Goal: Task Accomplishment & Management: Use online tool/utility

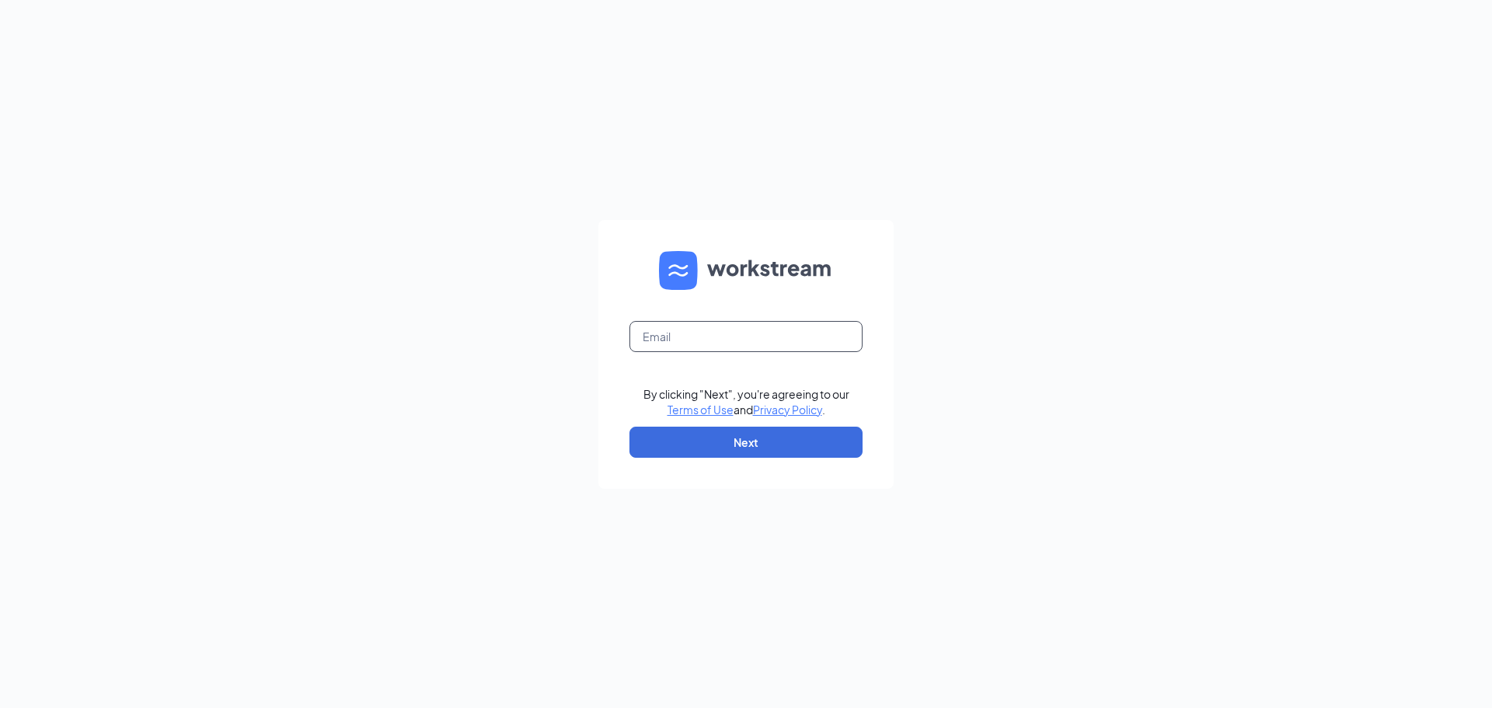
click at [672, 346] on input "text" at bounding box center [745, 336] width 233 height 31
type input "dan@mphdining.com"
click at [706, 444] on button "Next" at bounding box center [745, 442] width 233 height 31
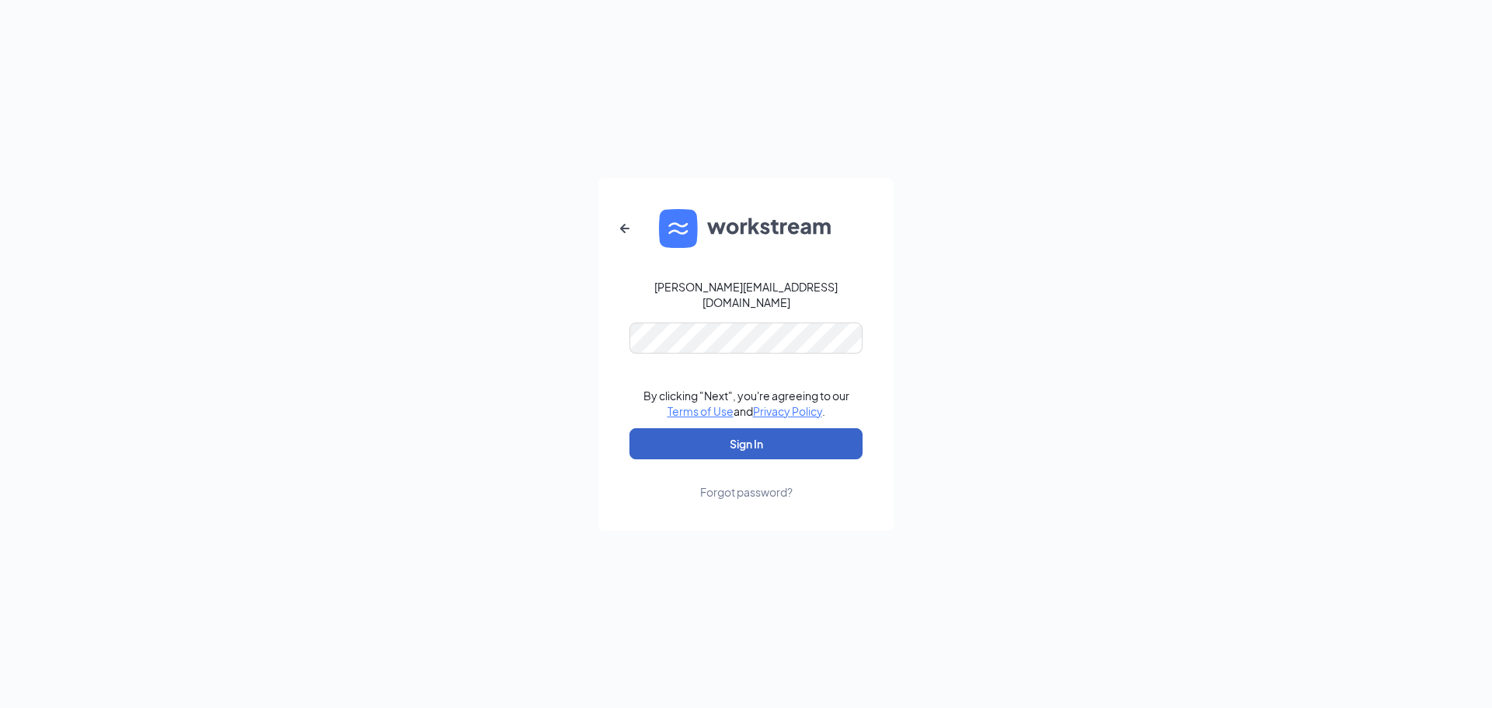
click at [765, 436] on button "Sign In" at bounding box center [745, 443] width 233 height 31
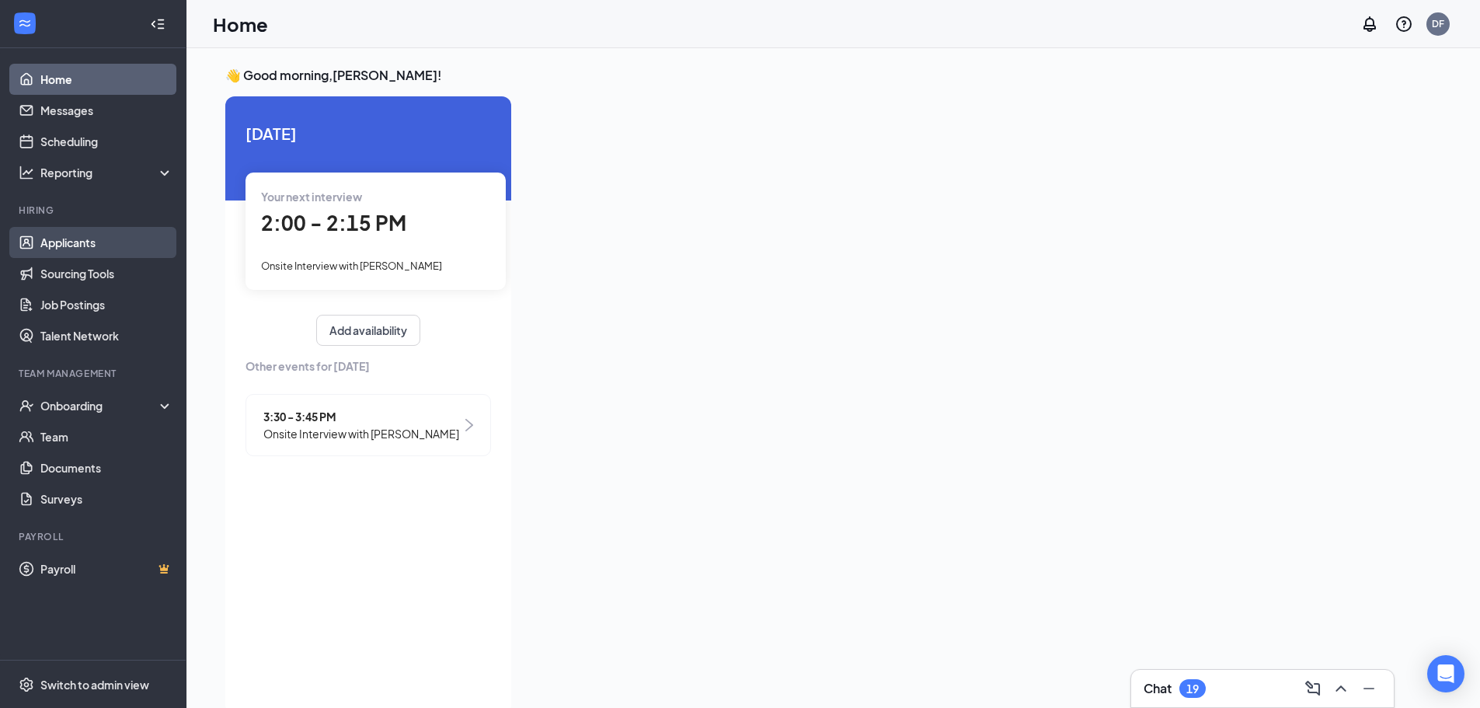
click at [56, 253] on link "Applicants" at bounding box center [106, 242] width 133 height 31
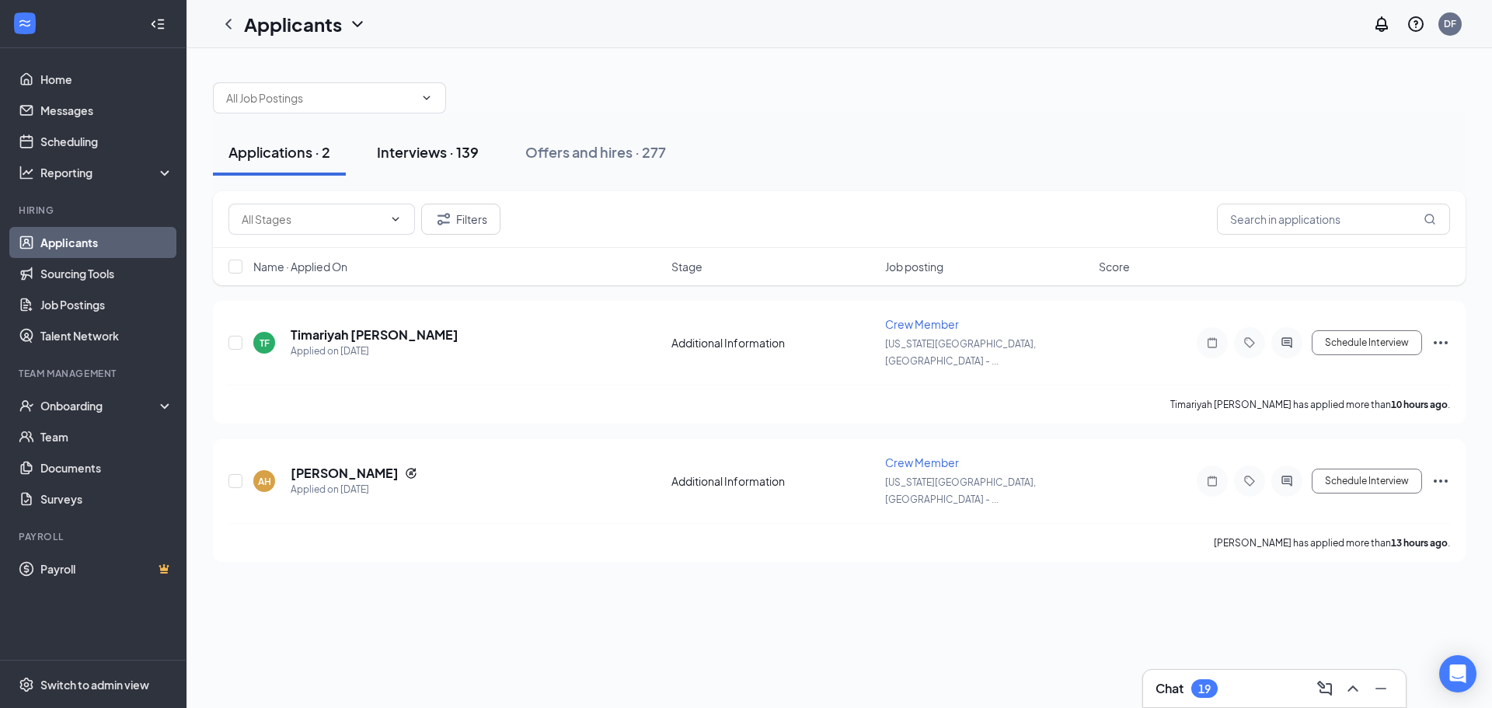
click at [453, 156] on div "Interviews · 139" at bounding box center [428, 151] width 102 height 19
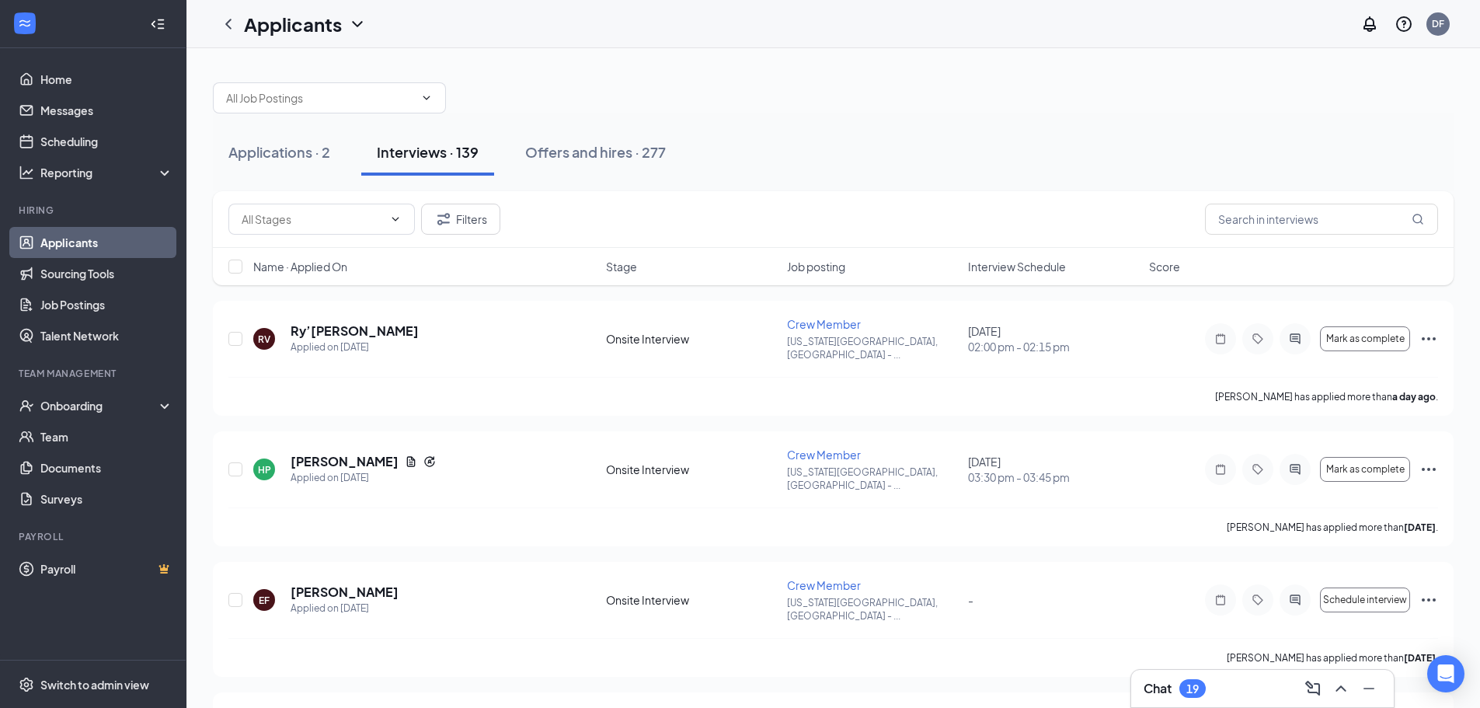
click at [1017, 260] on span "Interview Schedule" at bounding box center [1017, 267] width 98 height 16
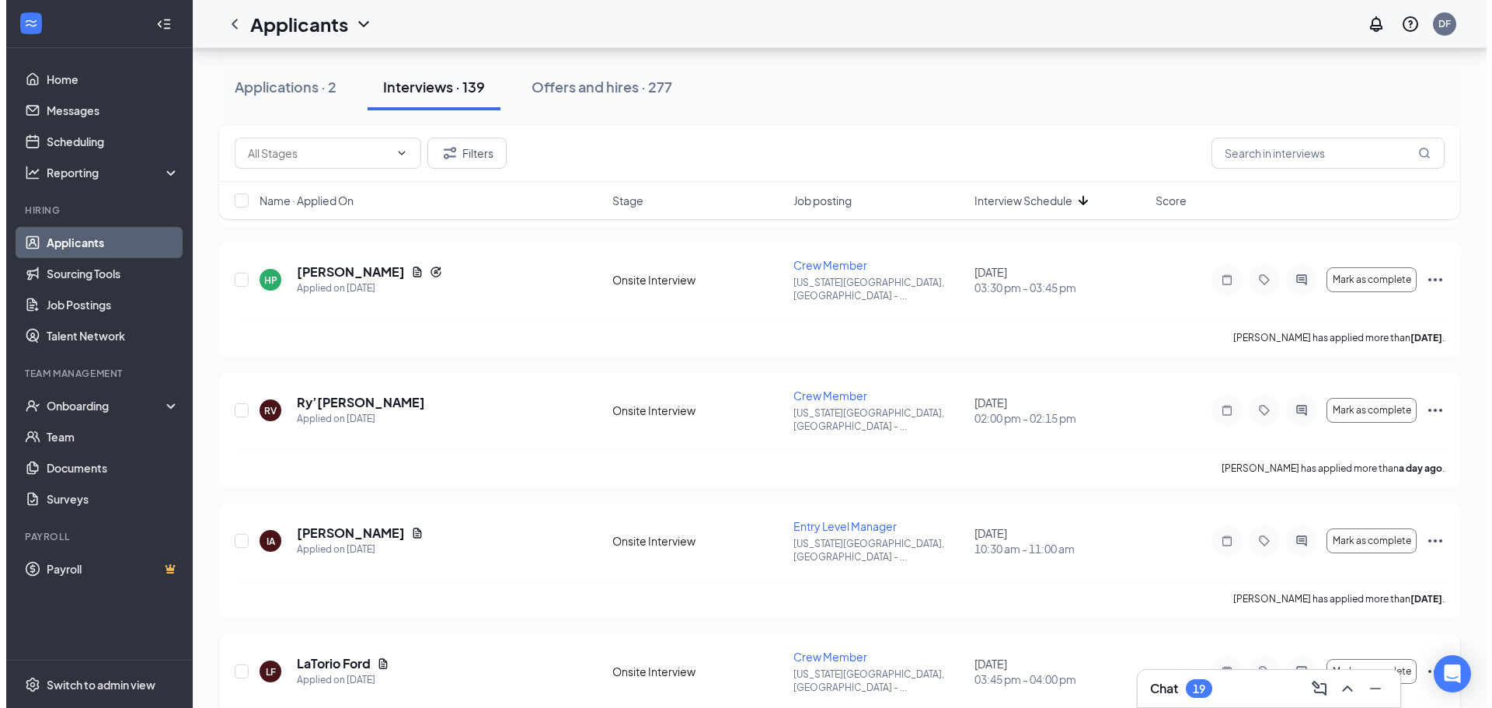
scroll to position [544, 0]
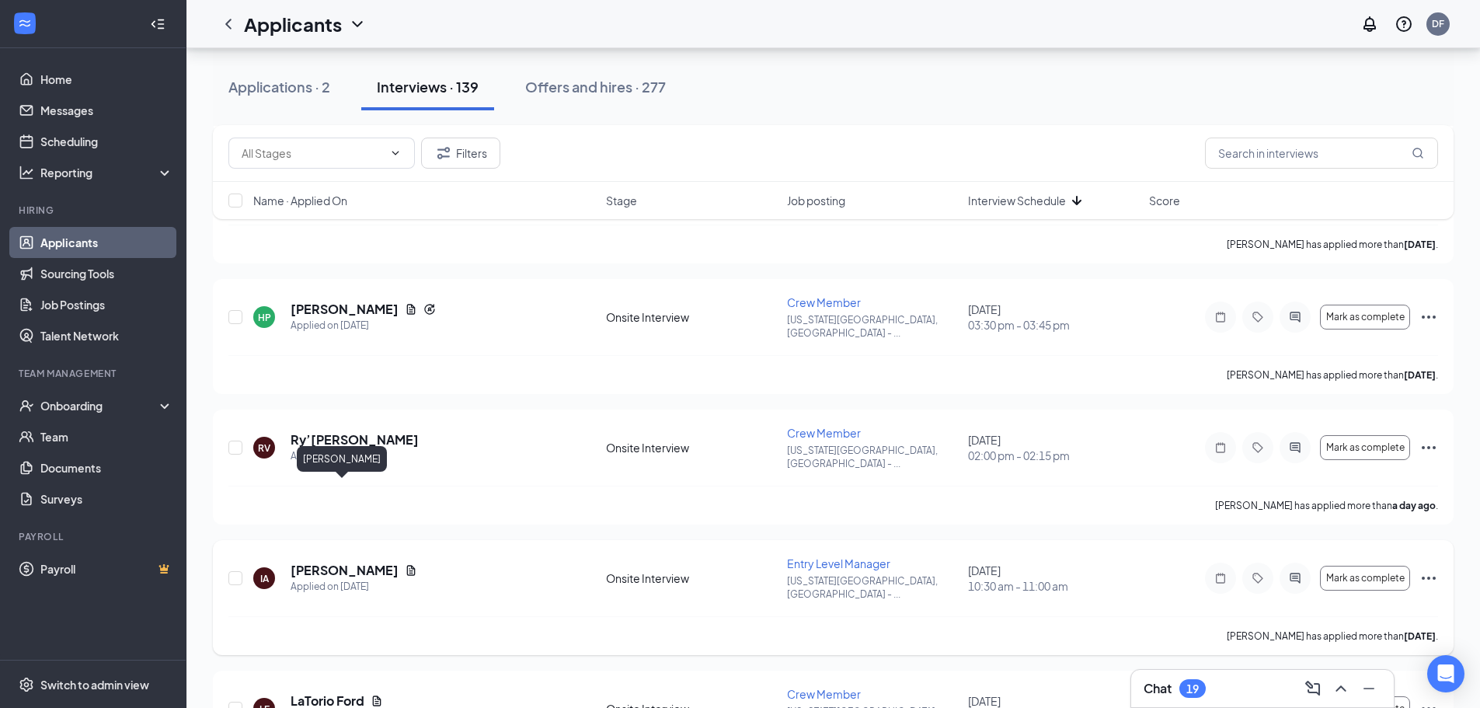
click at [371, 562] on h5 "[PERSON_NAME]" at bounding box center [345, 570] width 108 height 17
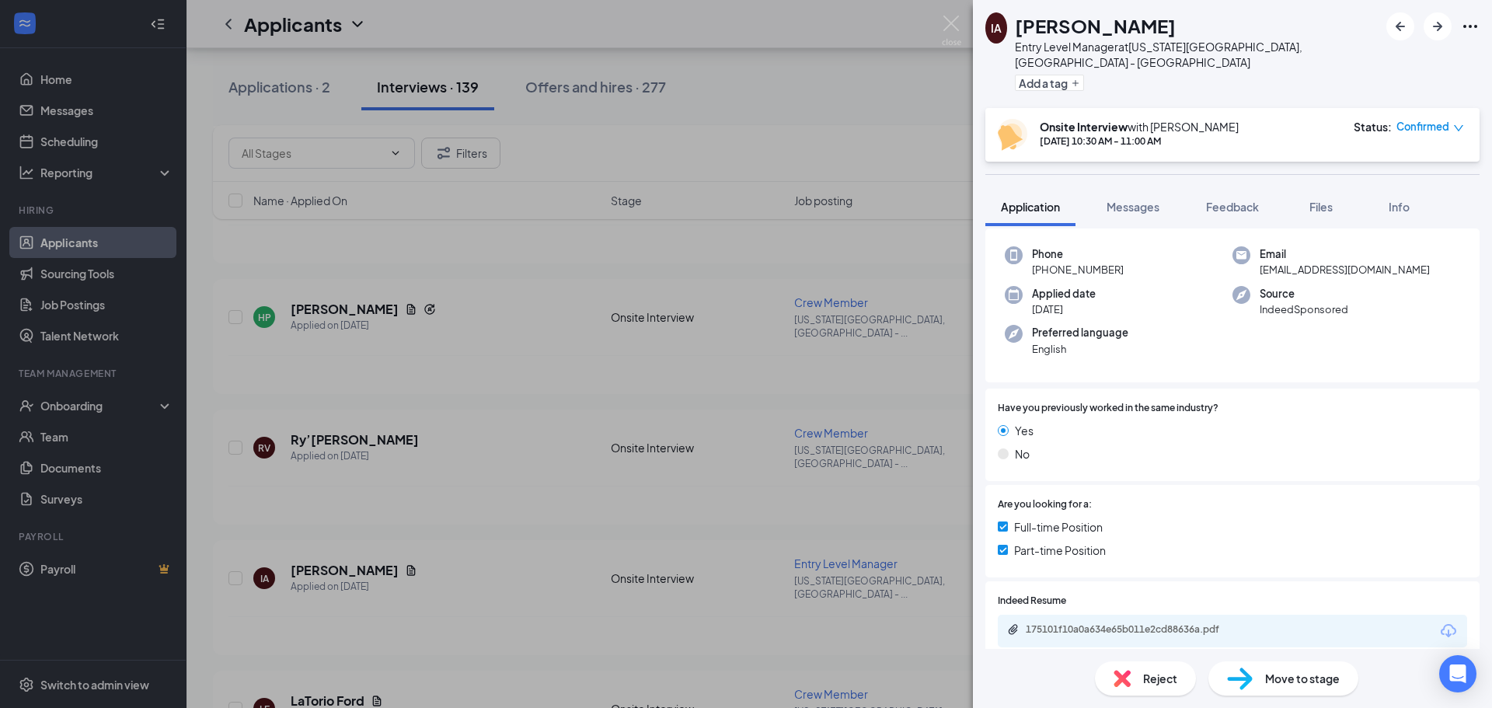
scroll to position [245, 0]
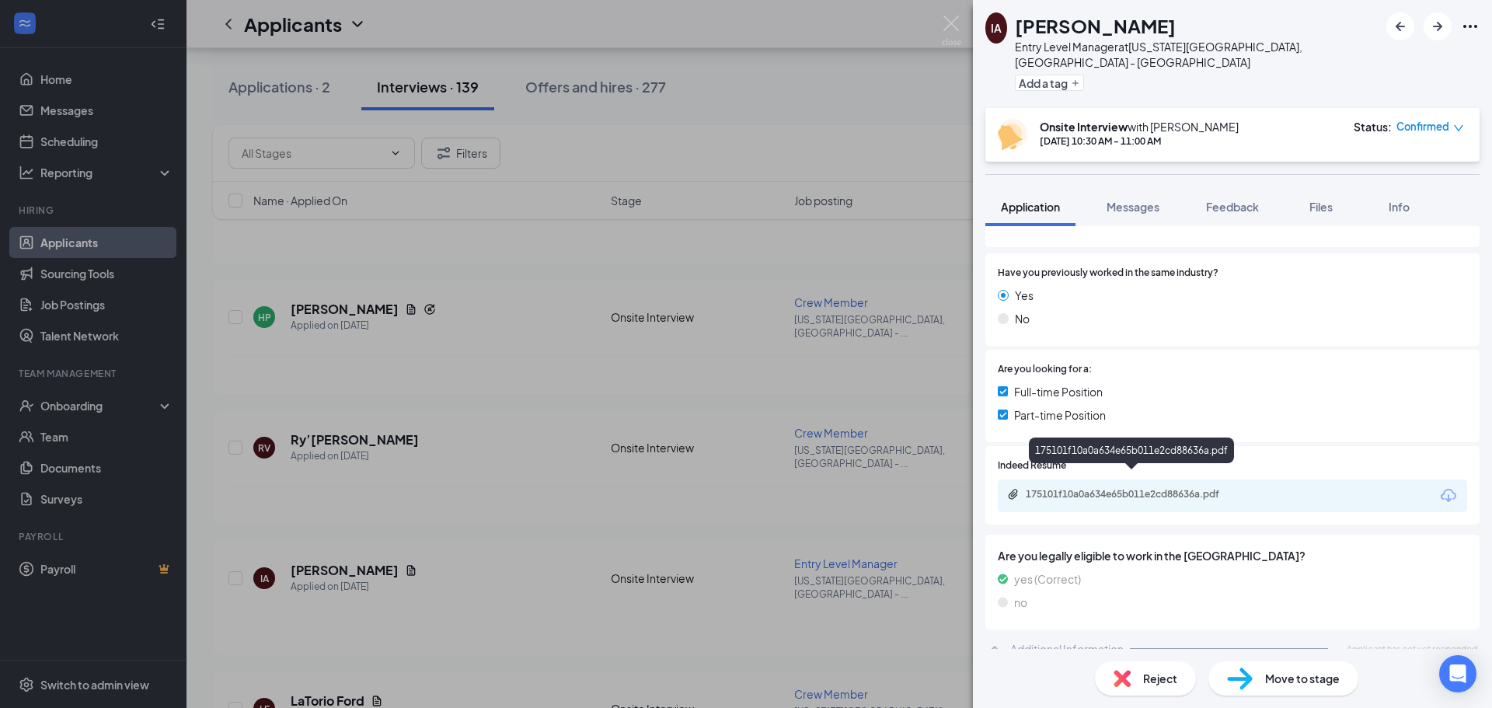
click at [1102, 488] on div "175101f10a0a634e65b011e2cd88636a.pdf" at bounding box center [1135, 494] width 218 height 12
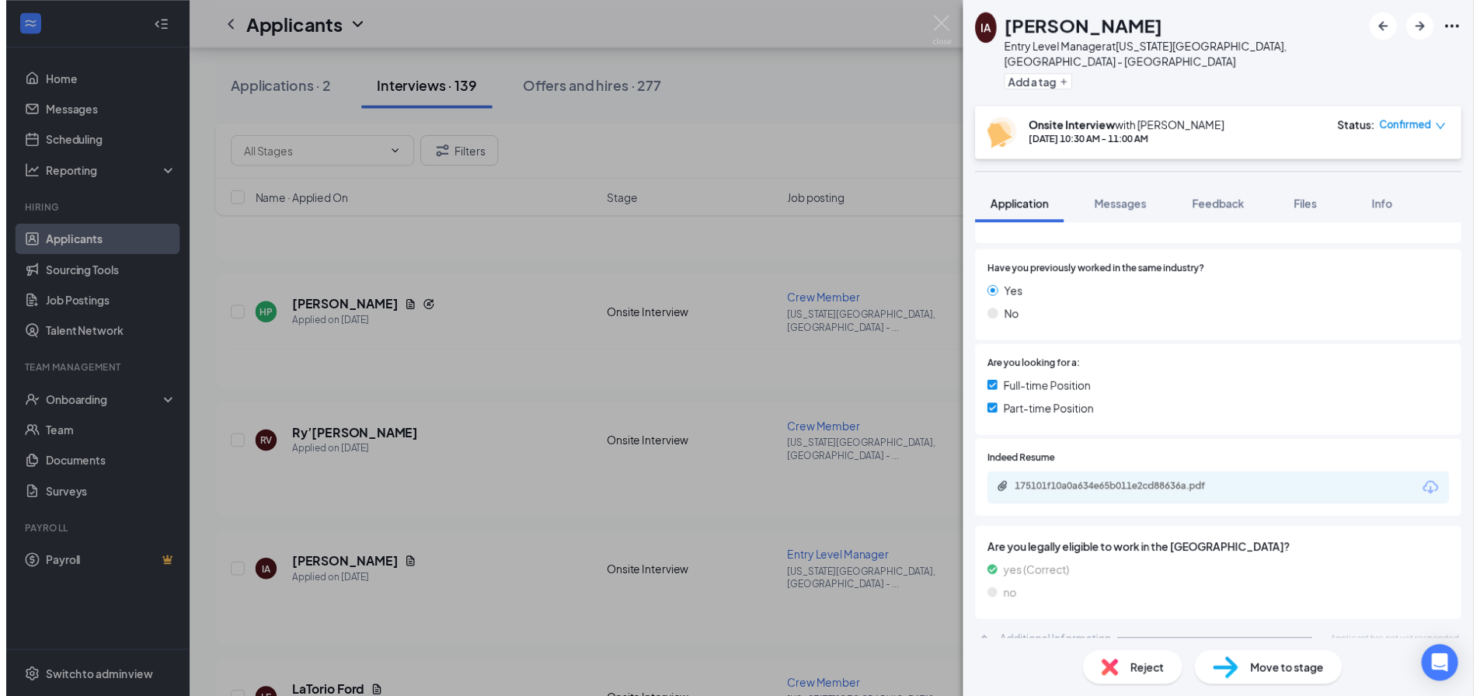
scroll to position [239, 0]
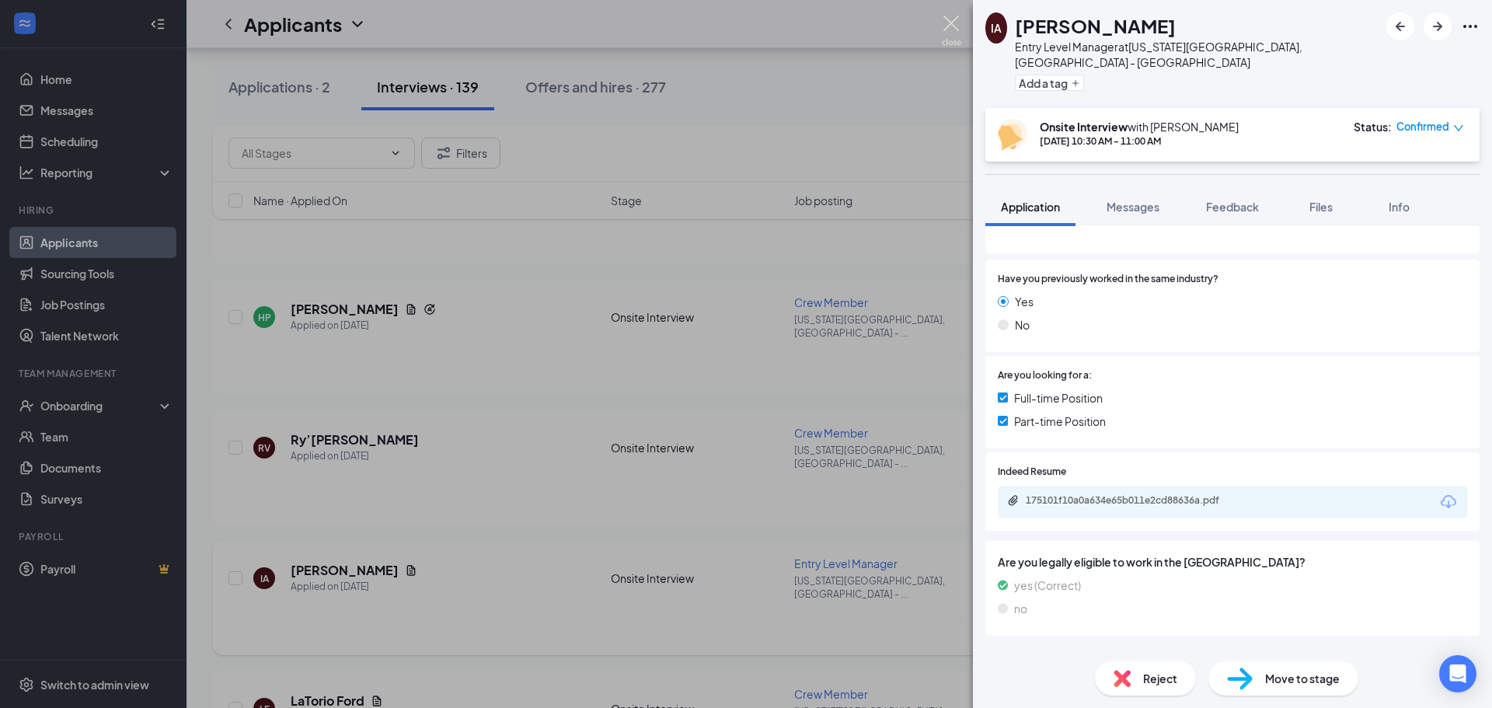
drag, startPoint x: 957, startPoint y: 27, endPoint x: 1227, endPoint y: 560, distance: 597.4
click at [958, 28] on img at bounding box center [951, 31] width 19 height 30
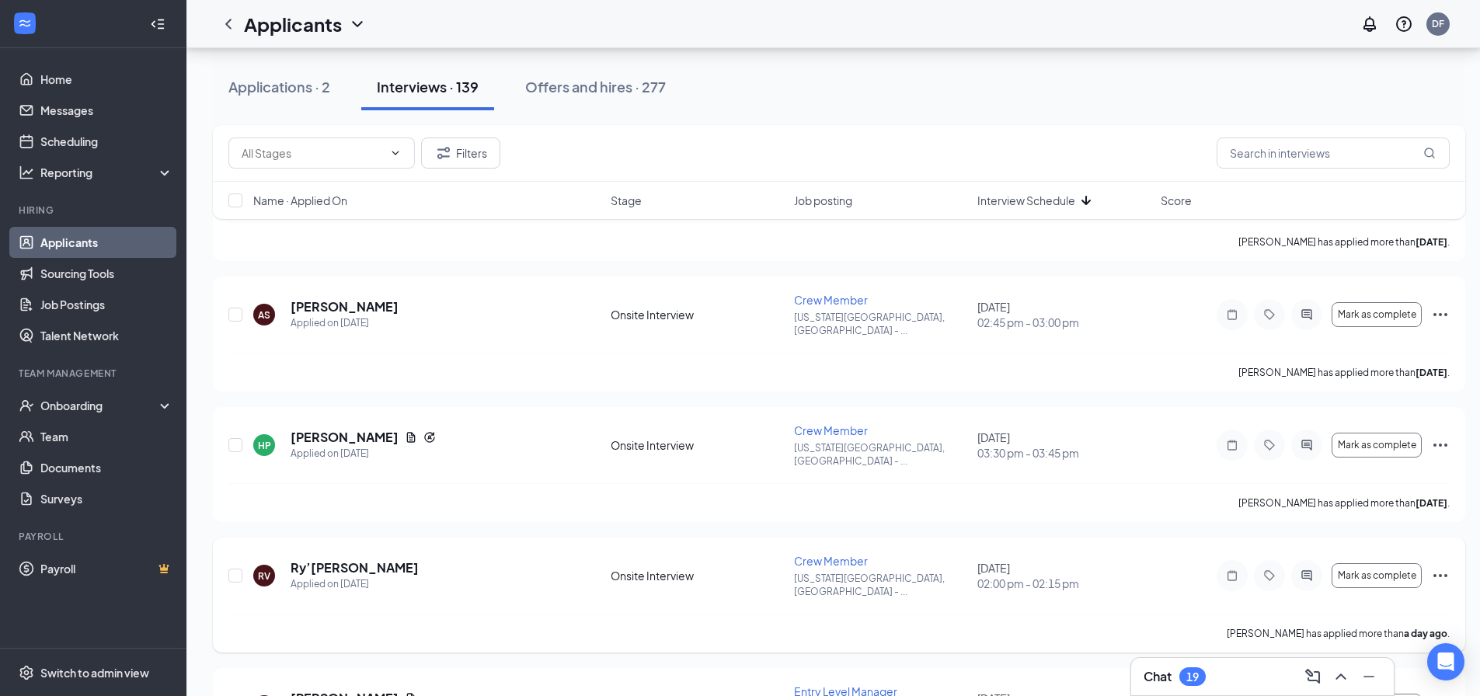
scroll to position [389, 0]
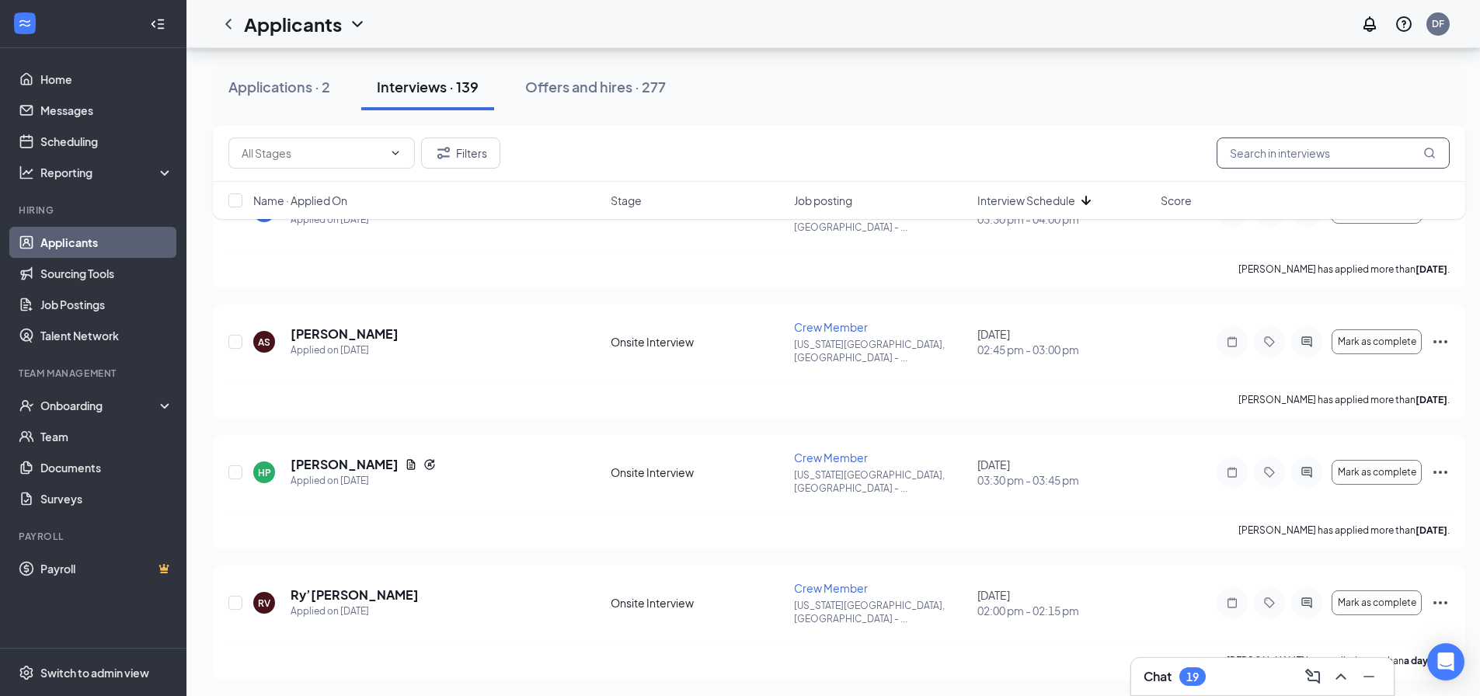
click at [1316, 153] on input "text" at bounding box center [1333, 153] width 233 height 31
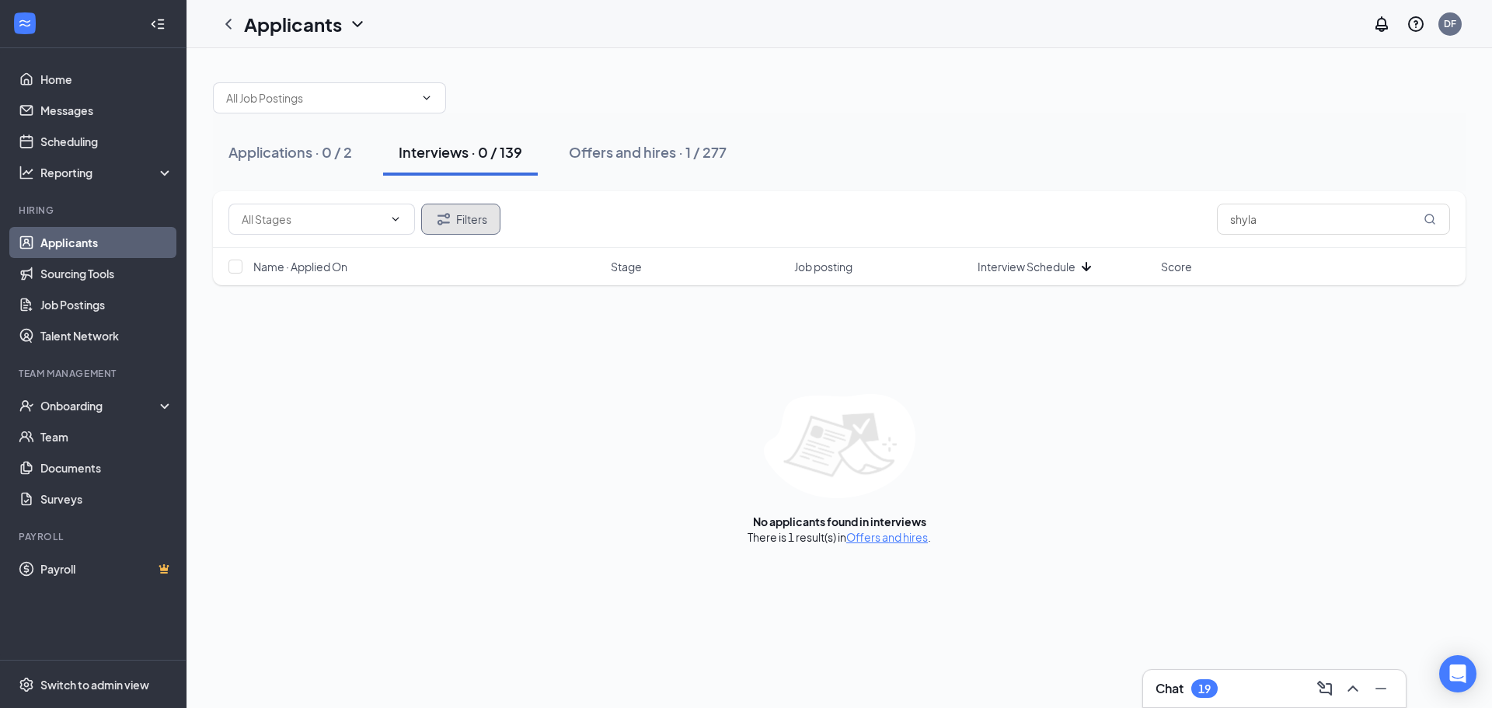
click at [476, 214] on button "Filters" at bounding box center [460, 219] width 79 height 31
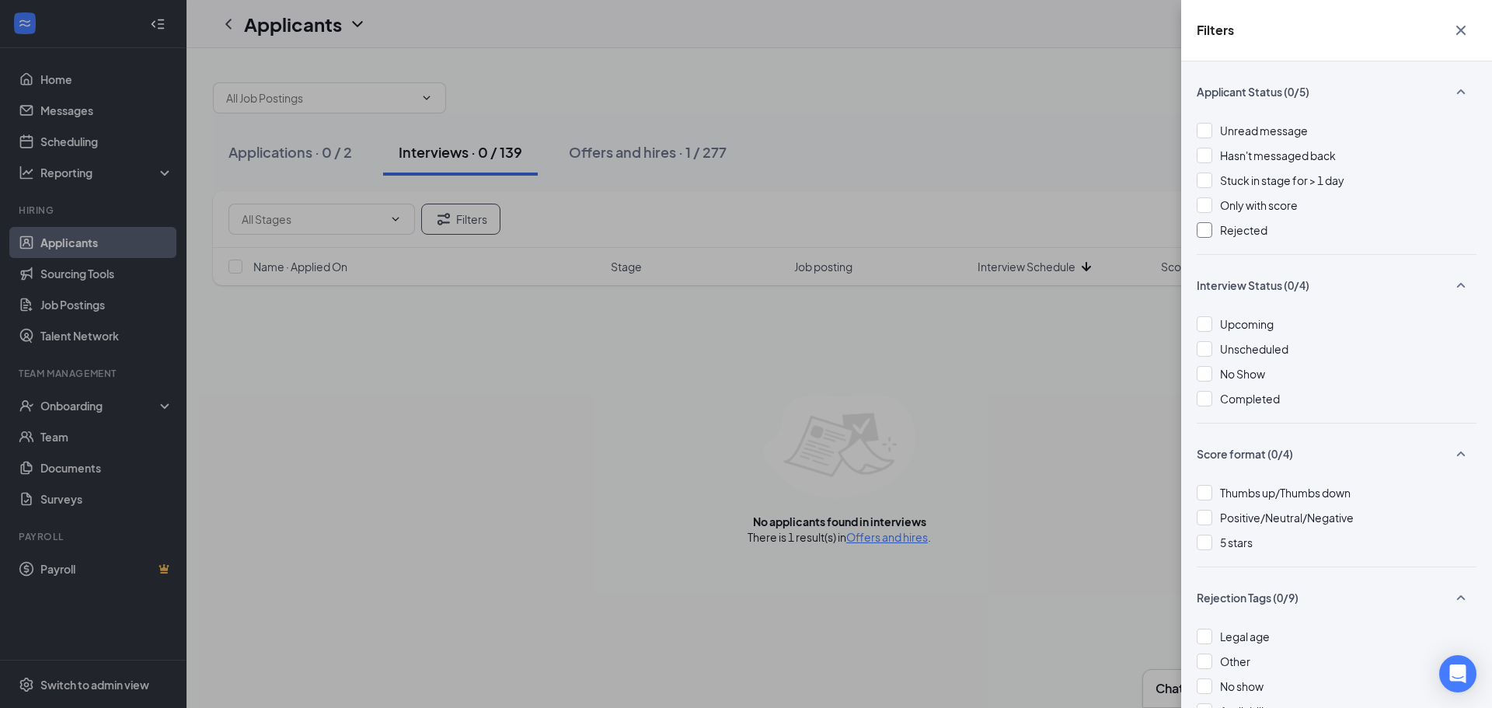
click at [1202, 234] on div at bounding box center [1205, 230] width 16 height 16
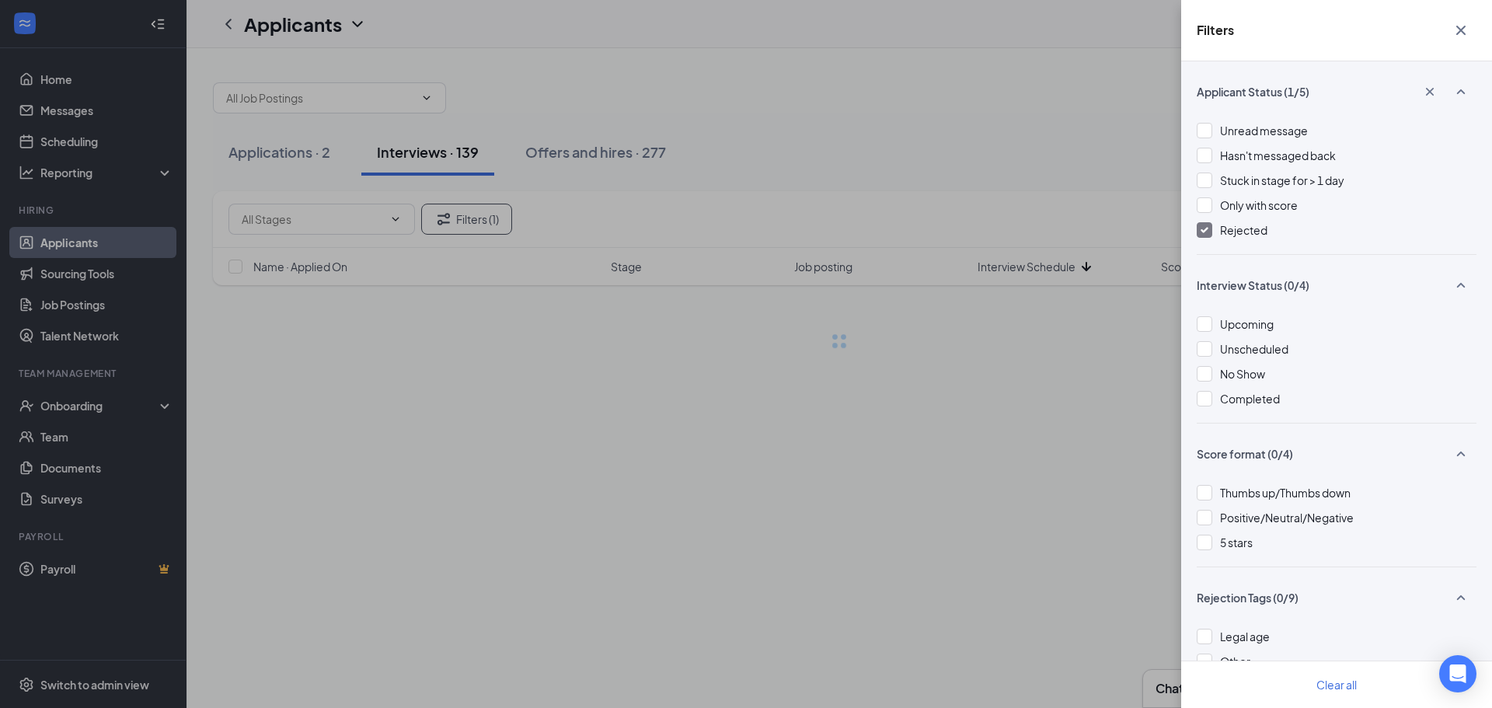
click at [910, 134] on div "Filters Applicant Status (1/5) Unread message Hasn't messaged back Stuck in sta…" at bounding box center [746, 354] width 1492 height 708
click at [670, 190] on div "Filters Applicant Status (1/5) Unread message Hasn't messaged back Stuck in sta…" at bounding box center [746, 354] width 1492 height 708
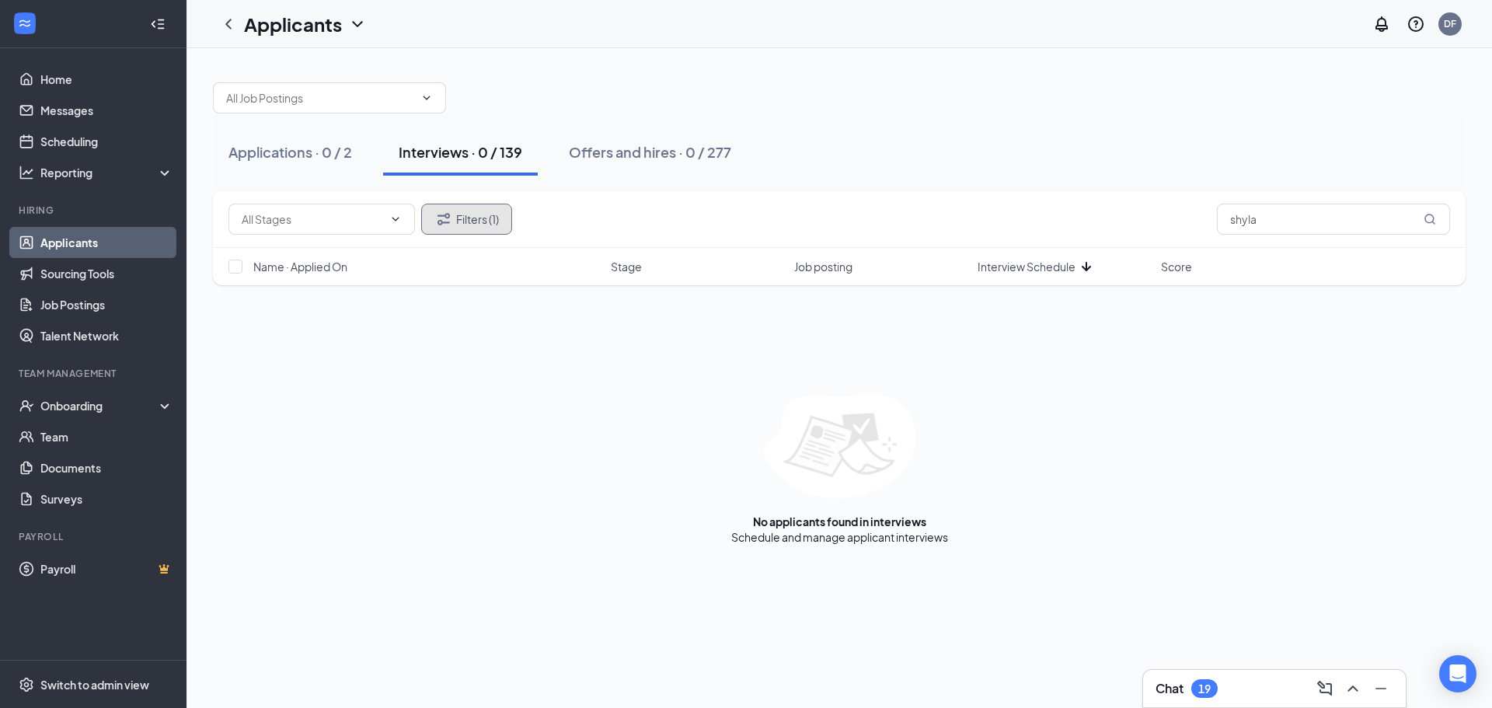
click at [496, 220] on button "Filters (1)" at bounding box center [466, 219] width 91 height 31
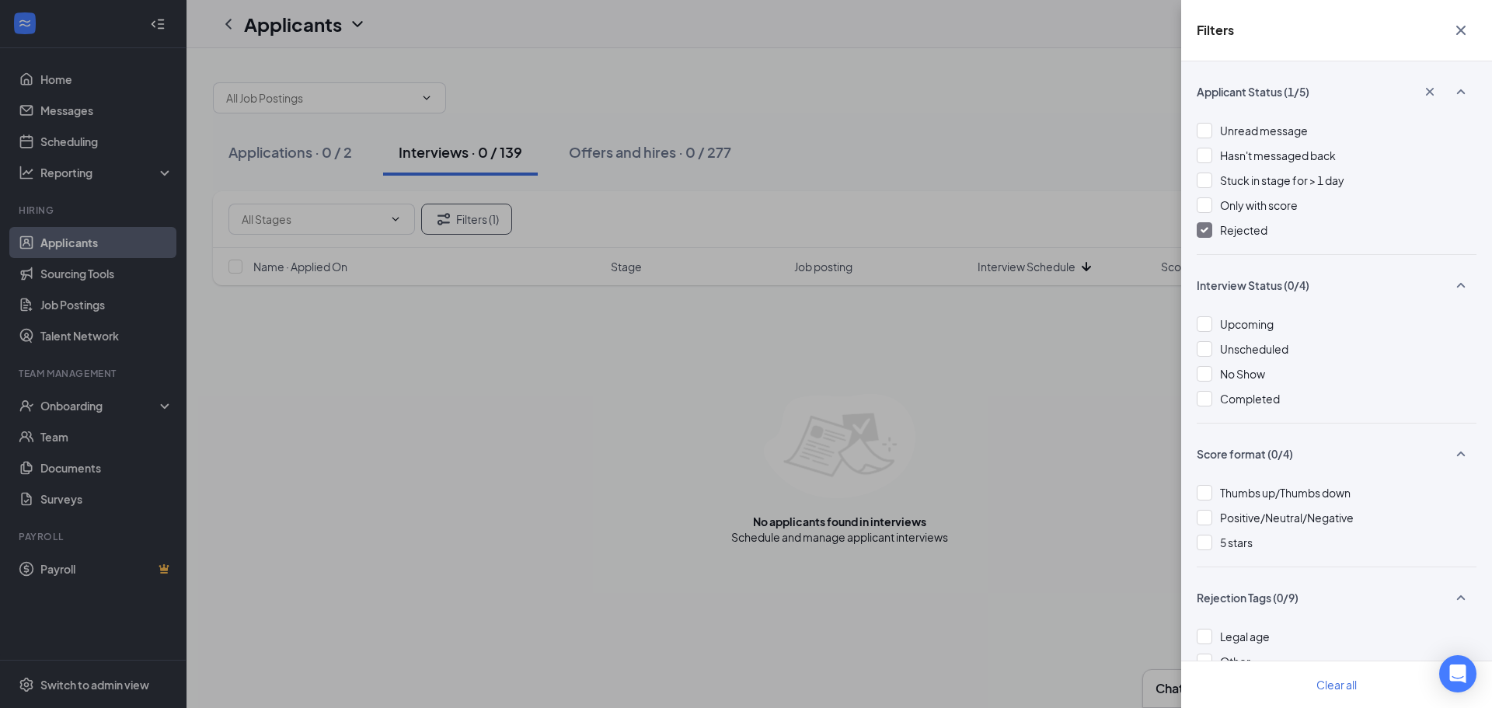
click at [1211, 229] on div at bounding box center [1205, 230] width 16 height 16
click at [1046, 121] on div "Filters Applicant Status (0/5) Unread message Hasn't messaged back Stuck in sta…" at bounding box center [746, 354] width 1492 height 708
click at [1462, 33] on icon "Cross" at bounding box center [1461, 30] width 19 height 19
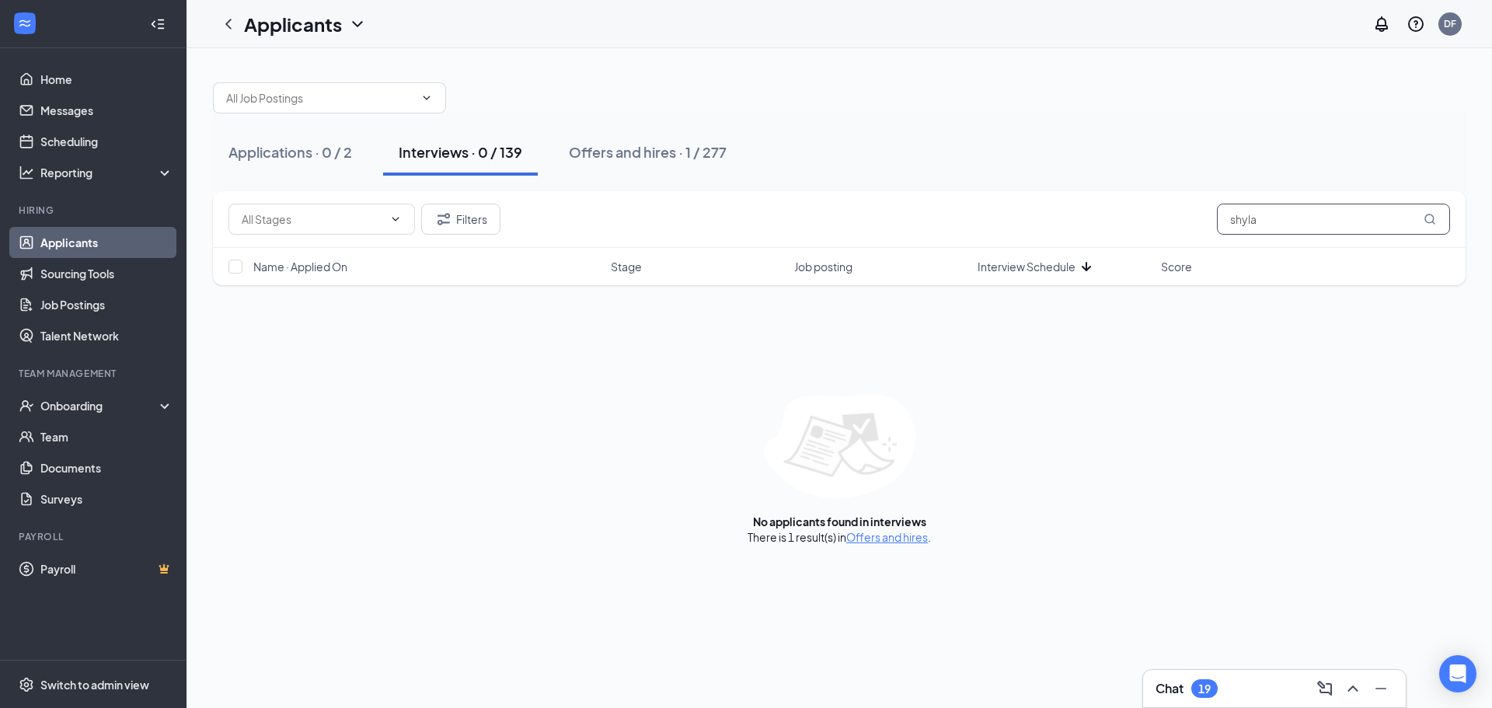
drag, startPoint x: 1284, startPoint y: 219, endPoint x: 976, endPoint y: 204, distance: 308.9
click at [958, 209] on div "Filters shyla" at bounding box center [839, 219] width 1222 height 31
type input "[PERSON_NAME]"
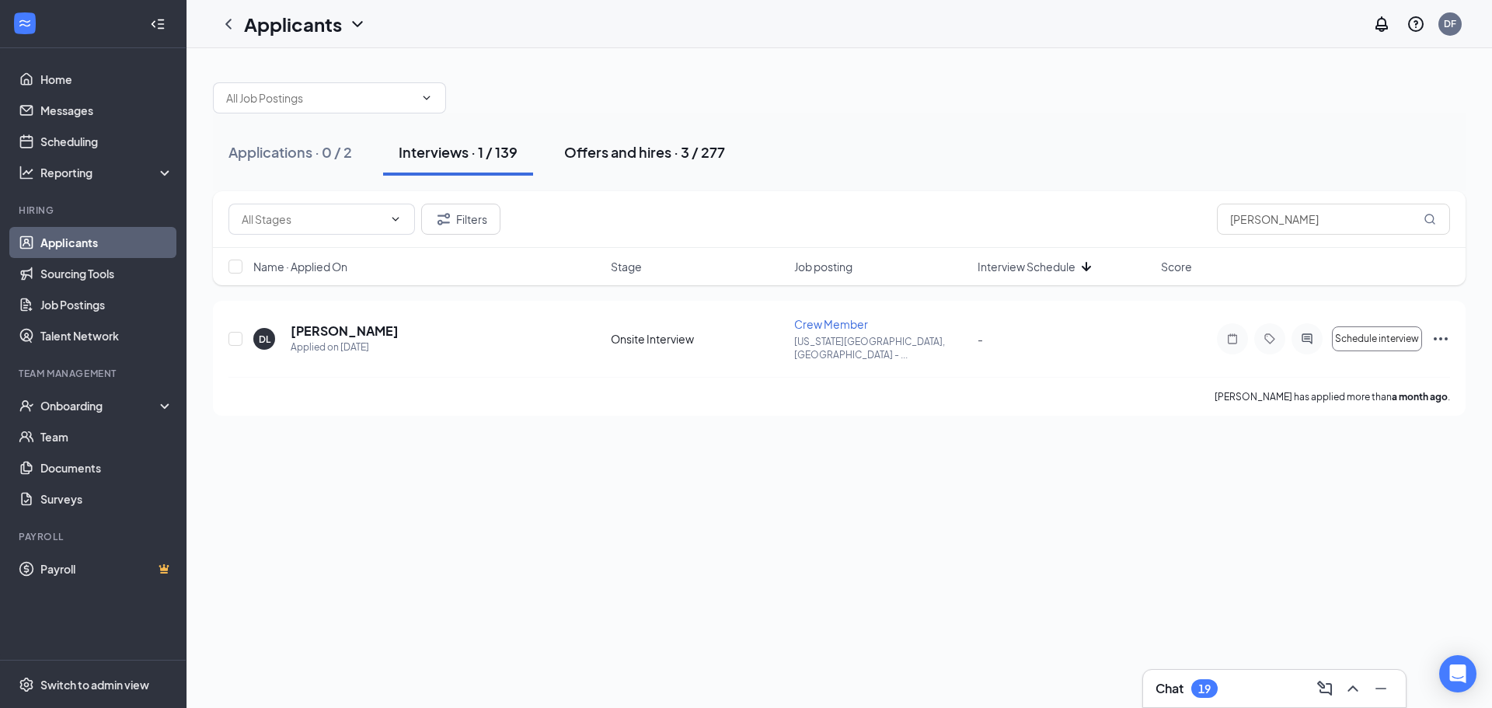
click at [669, 162] on button "Offers and hires · 3 / 277" at bounding box center [645, 152] width 192 height 47
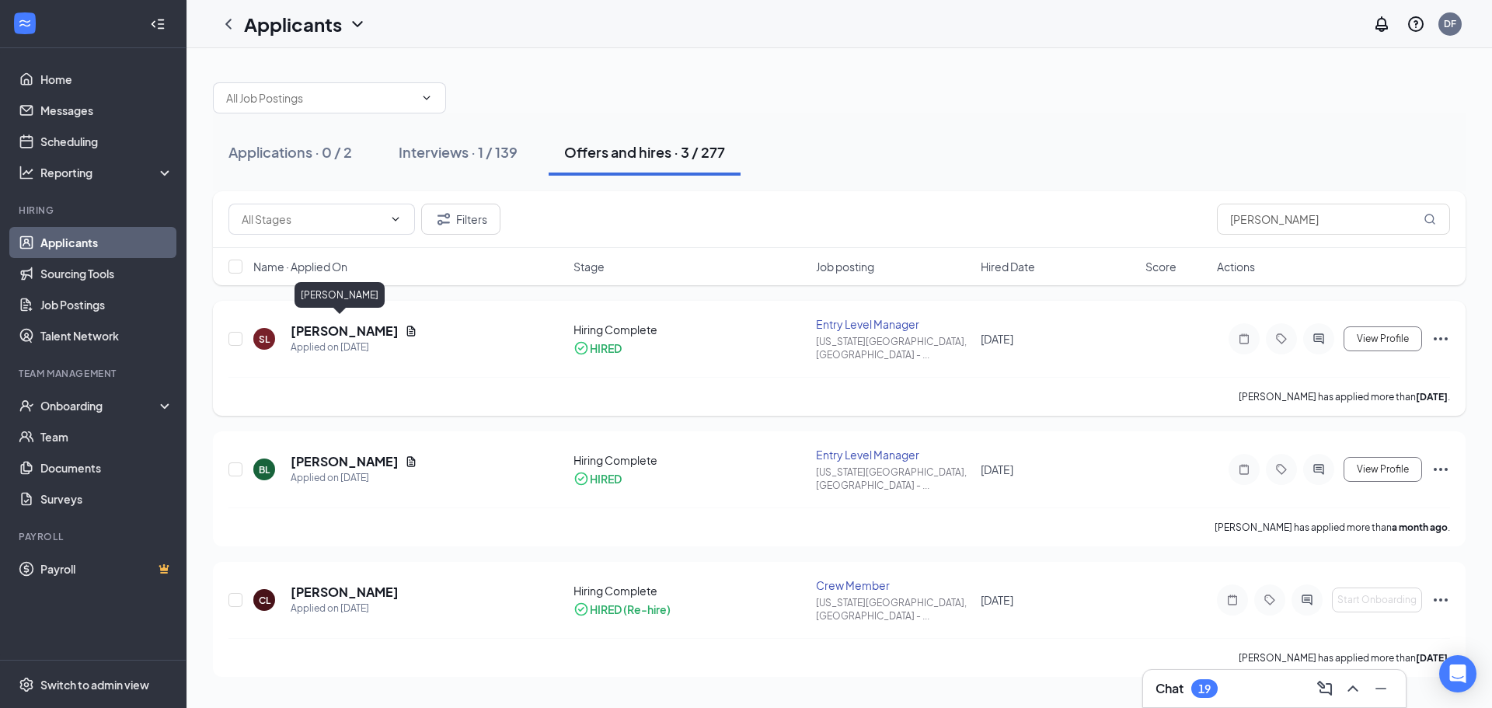
click at [343, 323] on h5 "[PERSON_NAME]" at bounding box center [345, 330] width 108 height 17
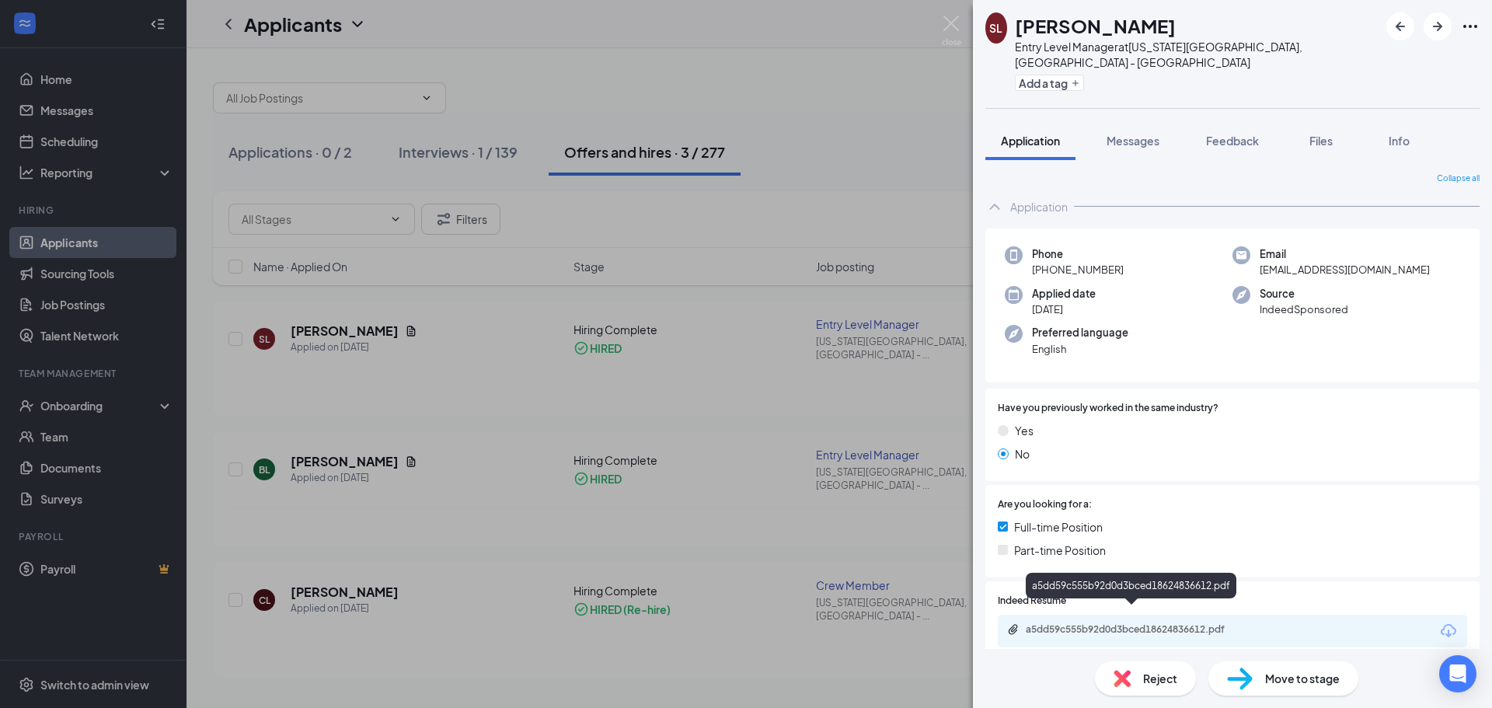
click at [1130, 623] on div "a5dd59c555b92d0d3bced18624836612.pdf" at bounding box center [1135, 629] width 218 height 12
